Goal: Complete application form

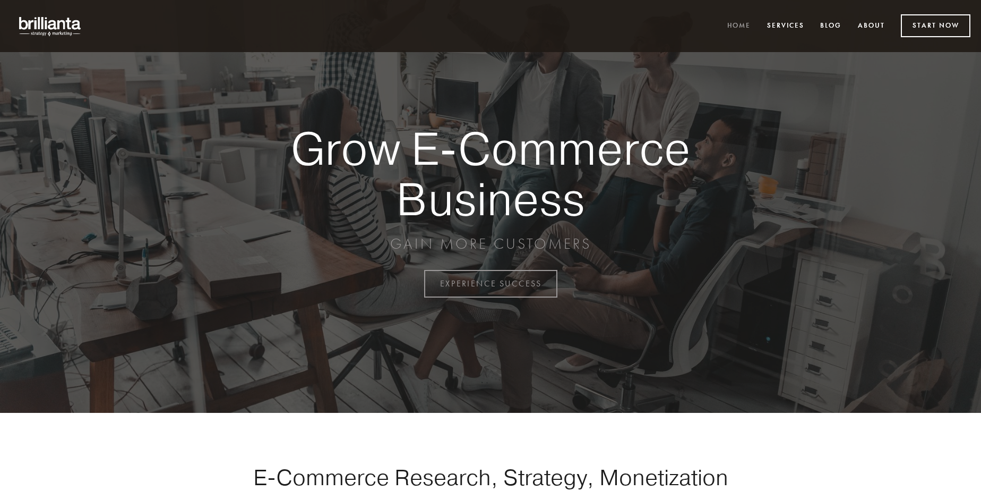
scroll to position [2784, 0]
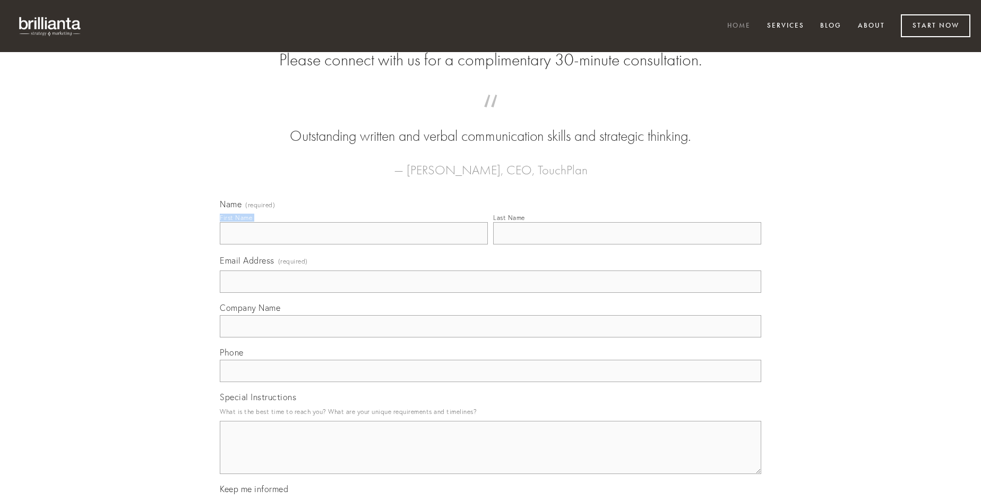
type input "[PERSON_NAME]"
click at [627, 244] on input "Last Name" at bounding box center [627, 233] width 268 height 22
type input "[PERSON_NAME]"
click at [491, 293] on input "Email Address (required)" at bounding box center [491, 281] width 542 height 22
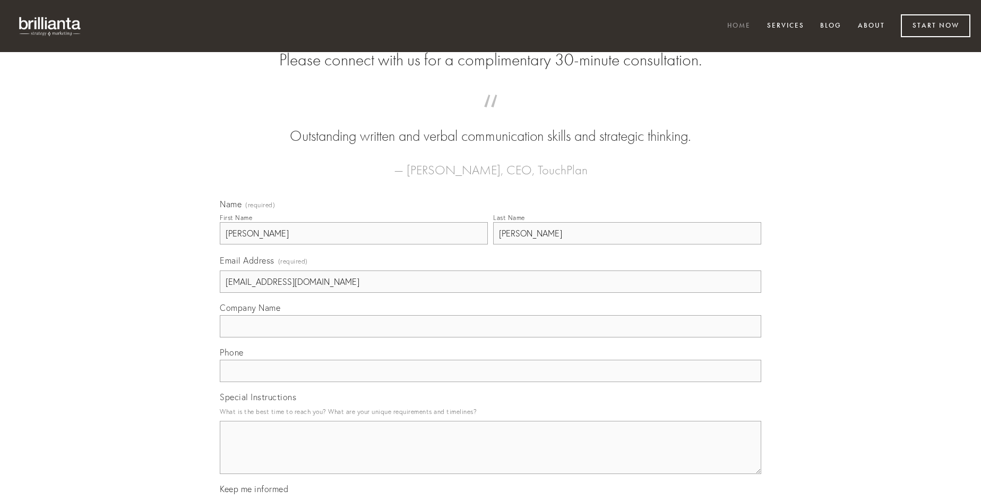
type input "[EMAIL_ADDRESS][DOMAIN_NAME]"
click at [491, 337] on input "Company Name" at bounding box center [491, 326] width 542 height 22
type input "adaugeo"
click at [491, 382] on input "text" at bounding box center [491, 371] width 542 height 22
click at [491, 457] on textarea "Special Instructions" at bounding box center [491, 447] width 542 height 53
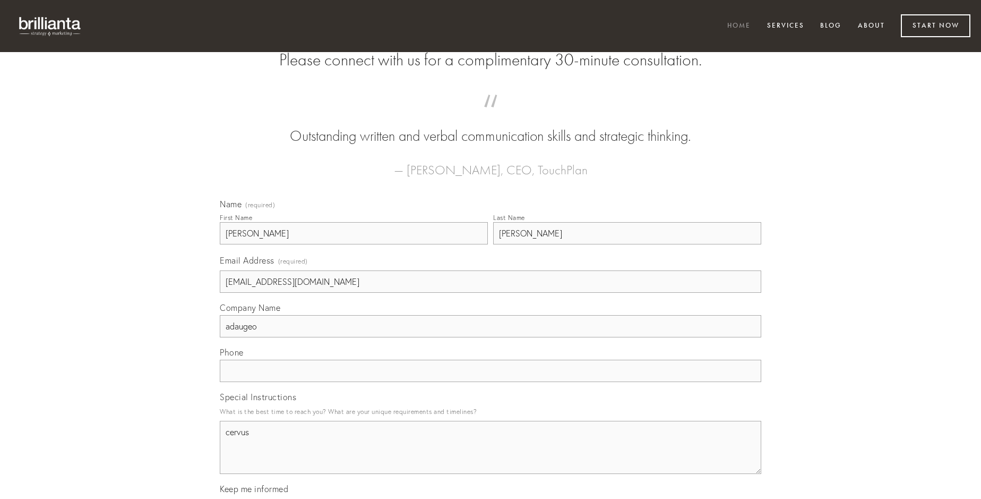
type textarea "cervus"
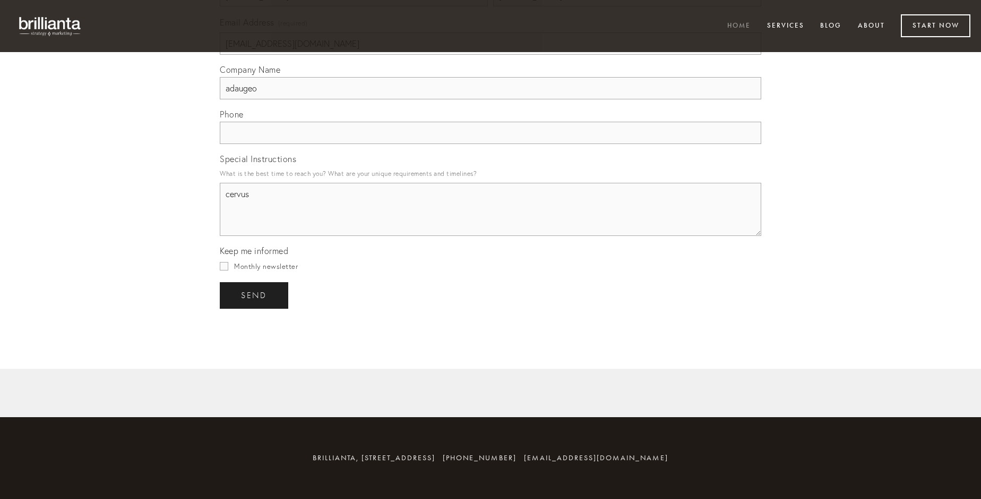
click at [255, 295] on span "send" at bounding box center [254, 295] width 26 height 10
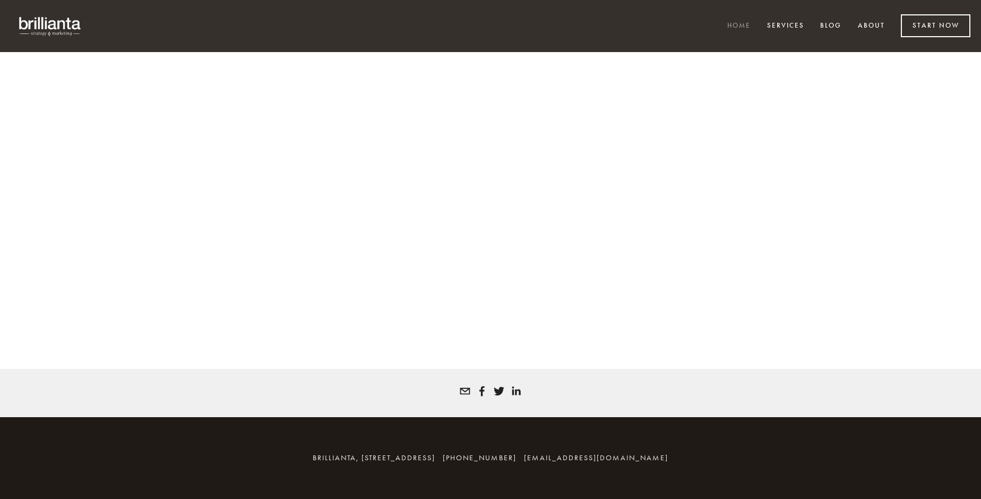
scroll to position [2770, 0]
